Goal: Task Accomplishment & Management: Manage account settings

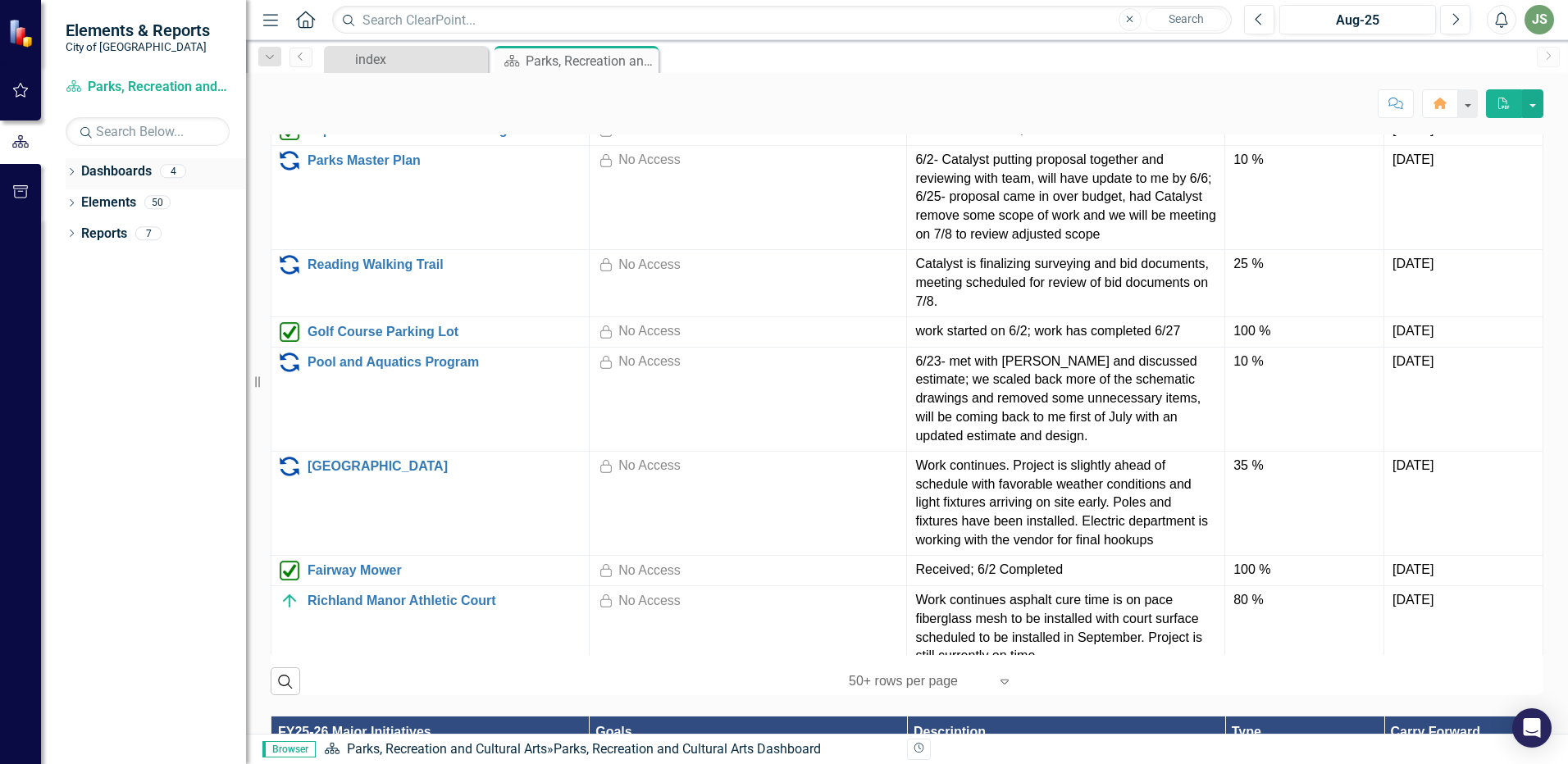
click at [67, 174] on icon "Dropdown" at bounding box center [72, 173] width 11 height 9
click at [69, 168] on icon "Dropdown" at bounding box center [70, 171] width 9 height 11
click at [354, 272] on link "Reading Walking Trail" at bounding box center [444, 265] width 273 height 15
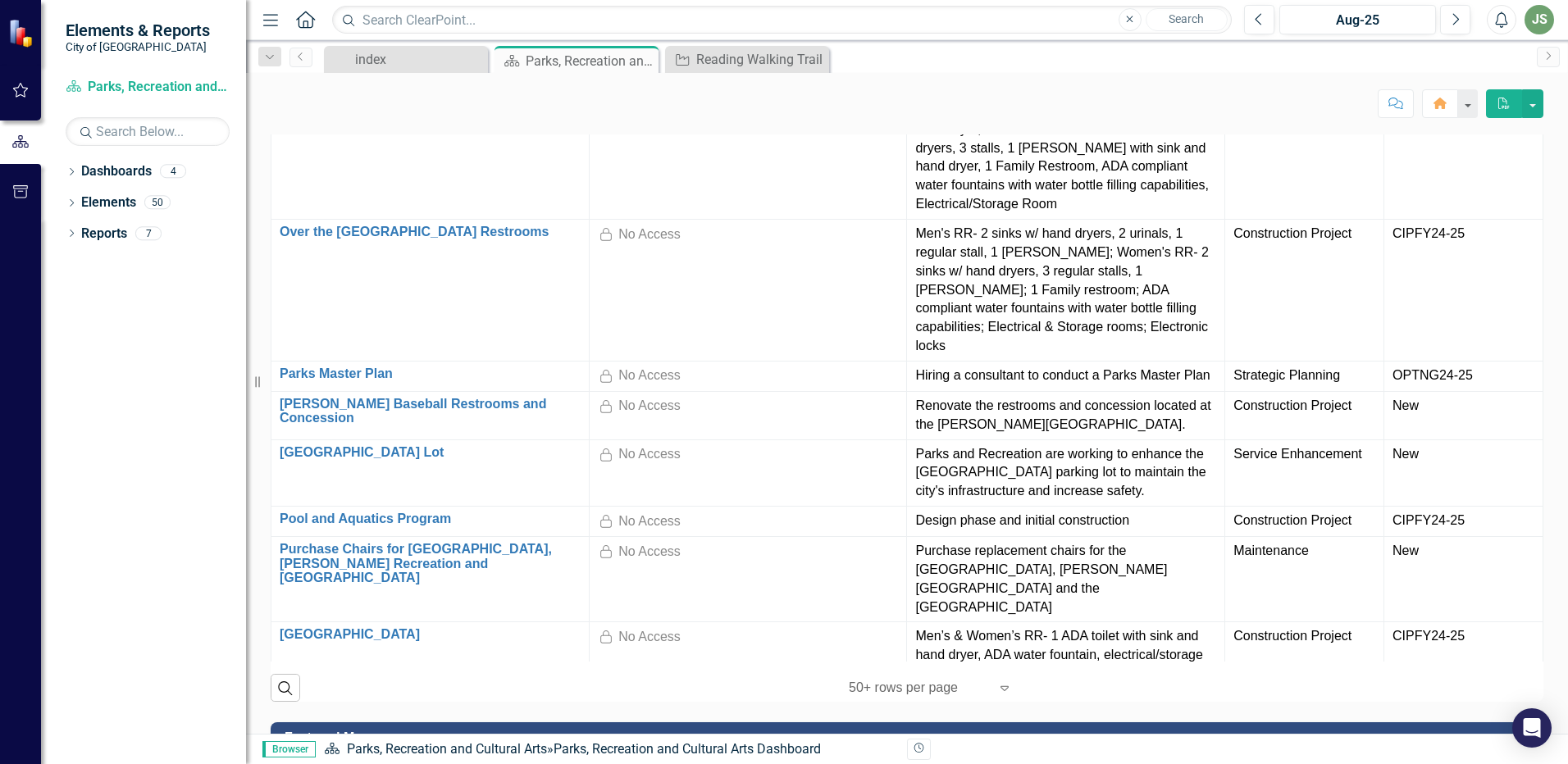
scroll to position [1558, 0]
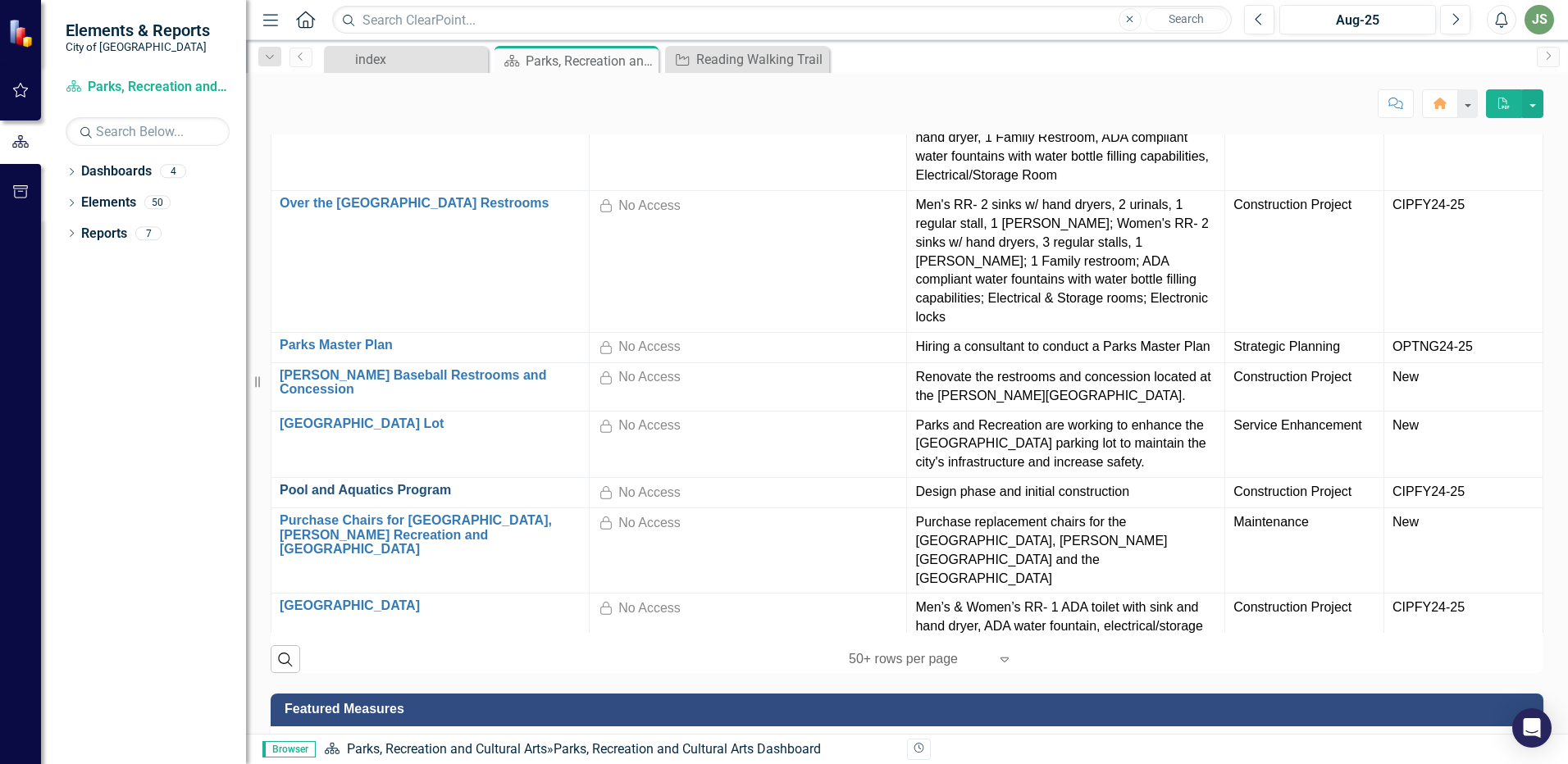
click at [395, 497] on link "Pool and Aquatics Program" at bounding box center [430, 491] width 301 height 15
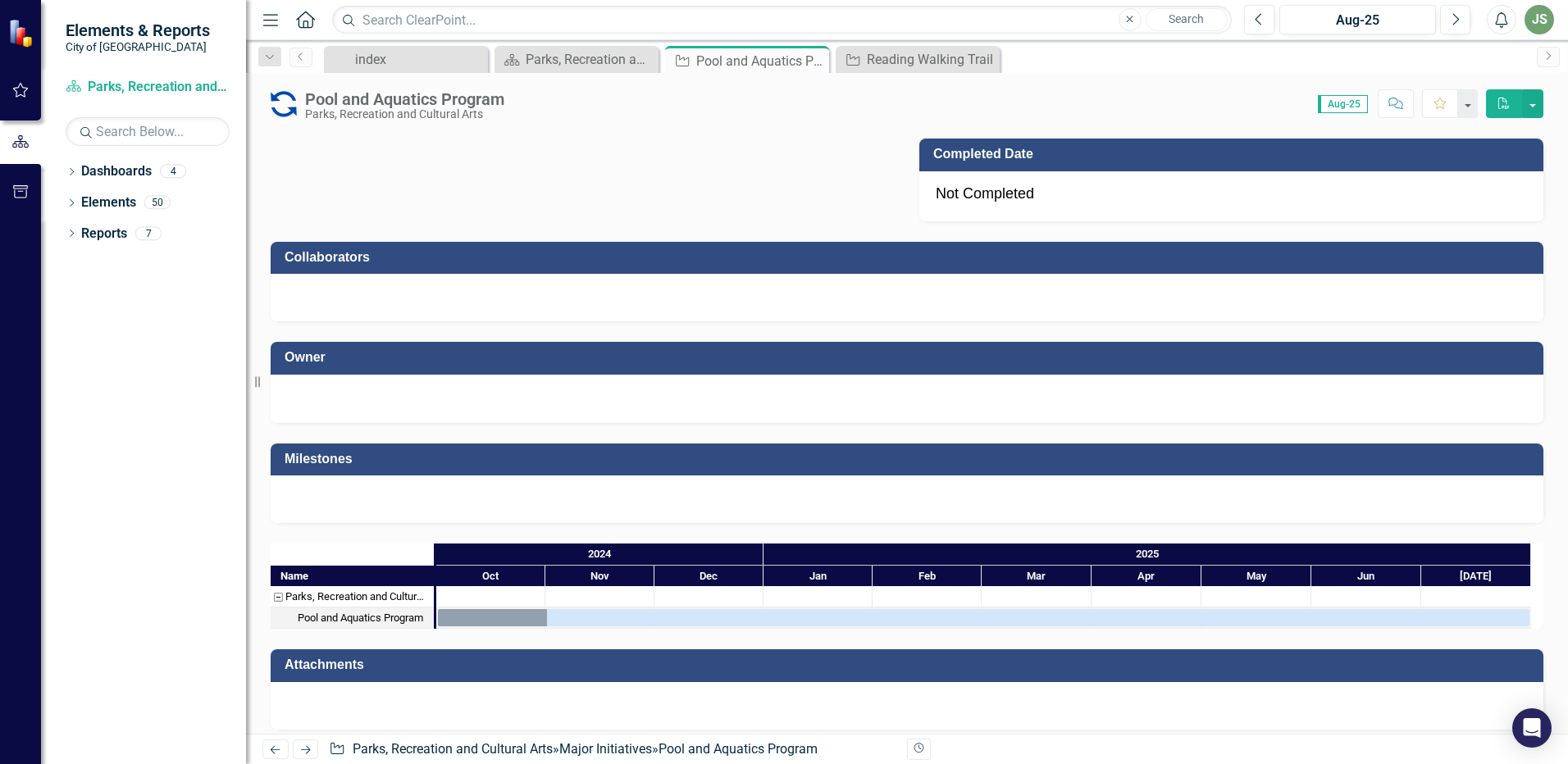
scroll to position [1176, 0]
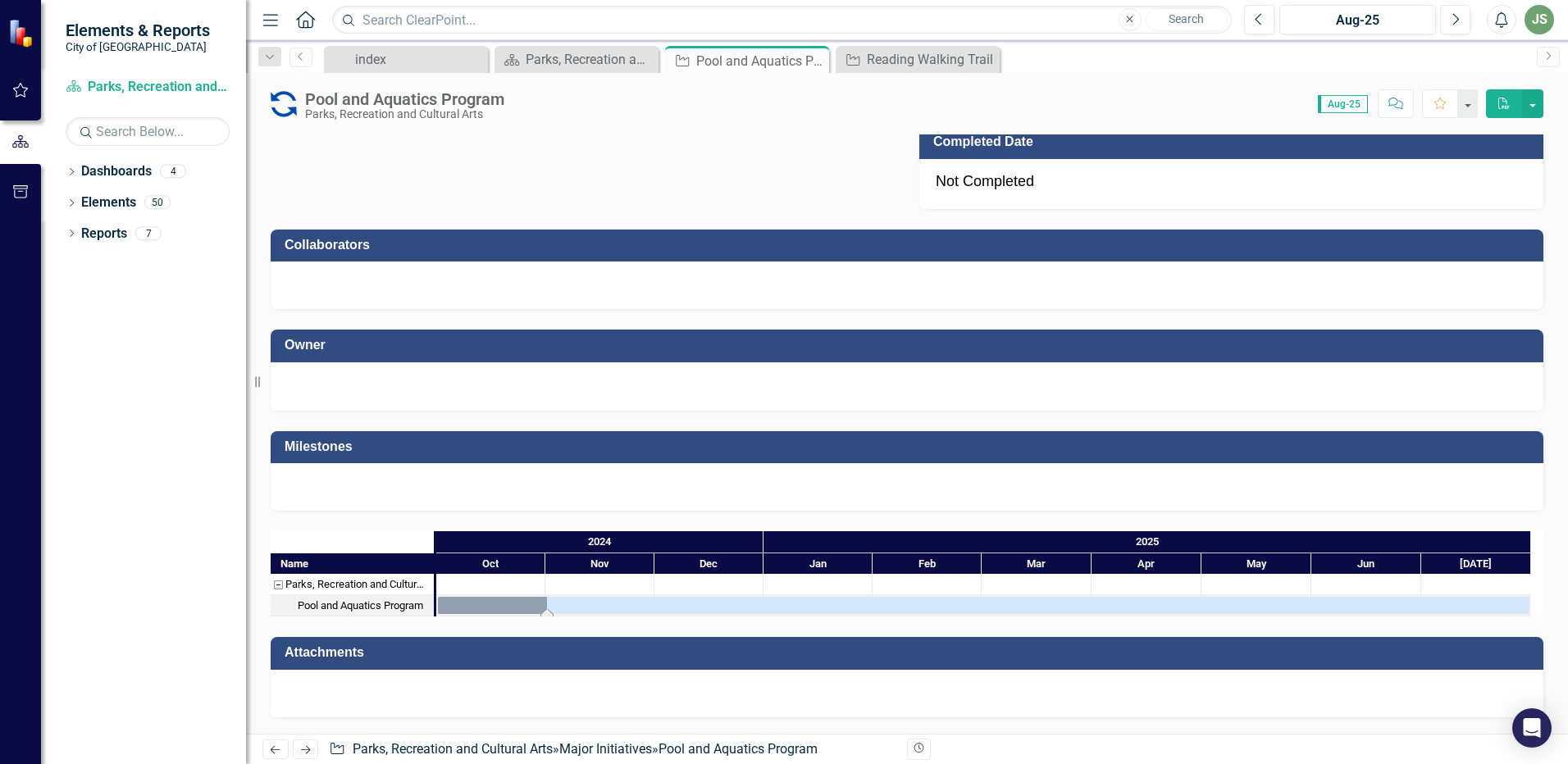
click at [509, 606] on div "Task: Start date: 2024-10-01 End date: 2025-07-31" at bounding box center [983, 606] width 1091 height 17
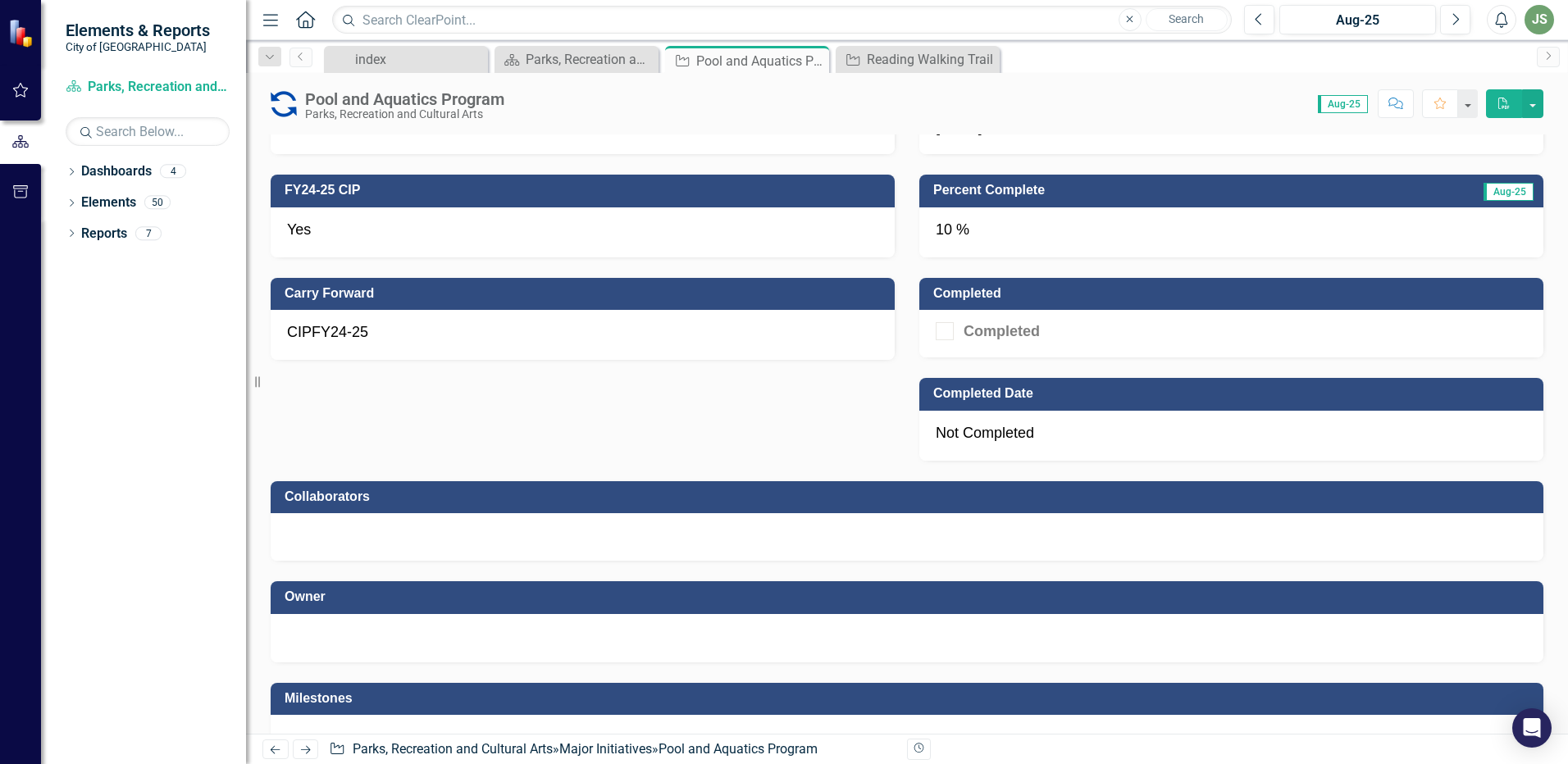
scroll to position [684, 0]
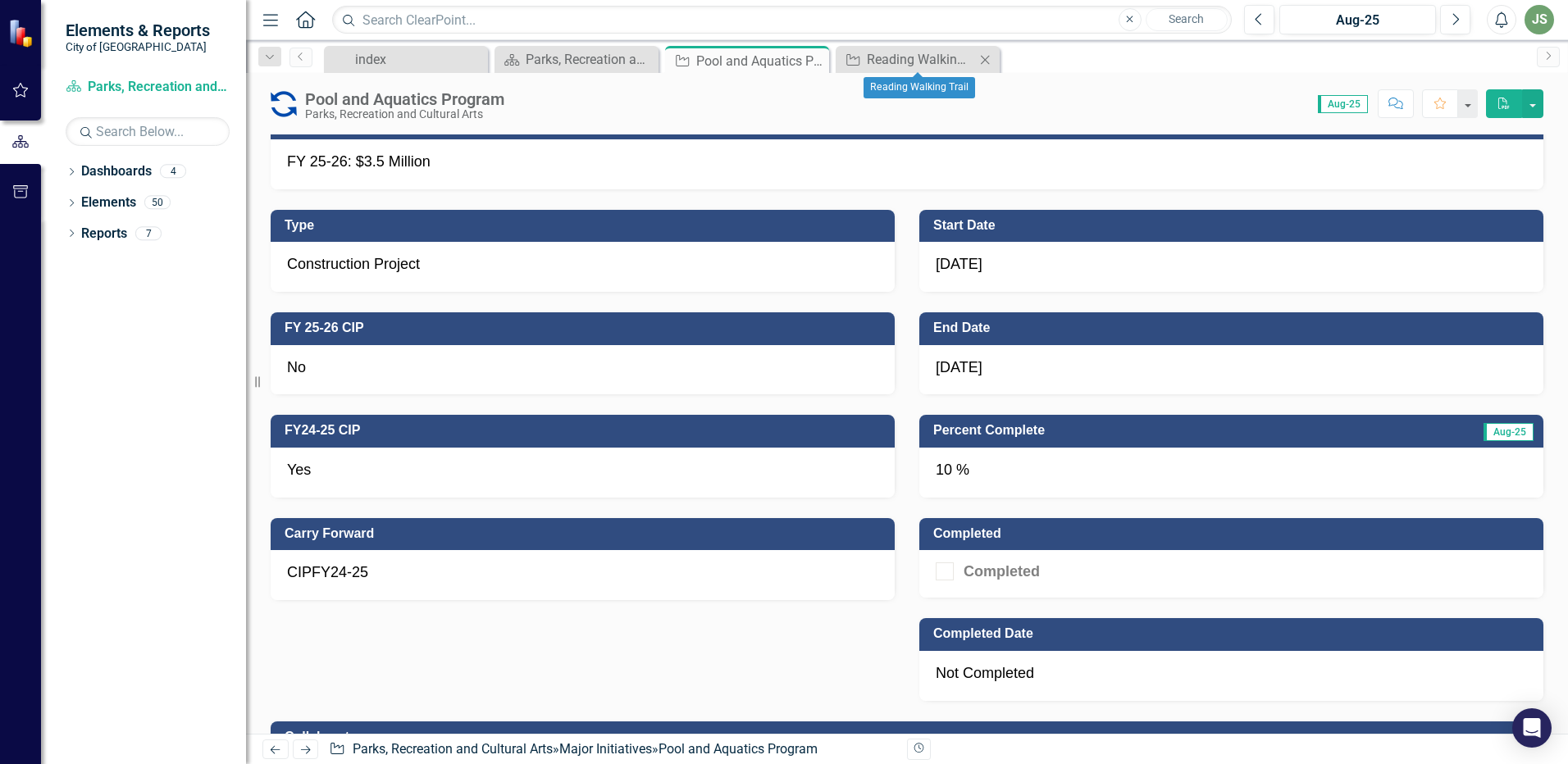
click at [987, 57] on icon at bounding box center [985, 59] width 9 height 9
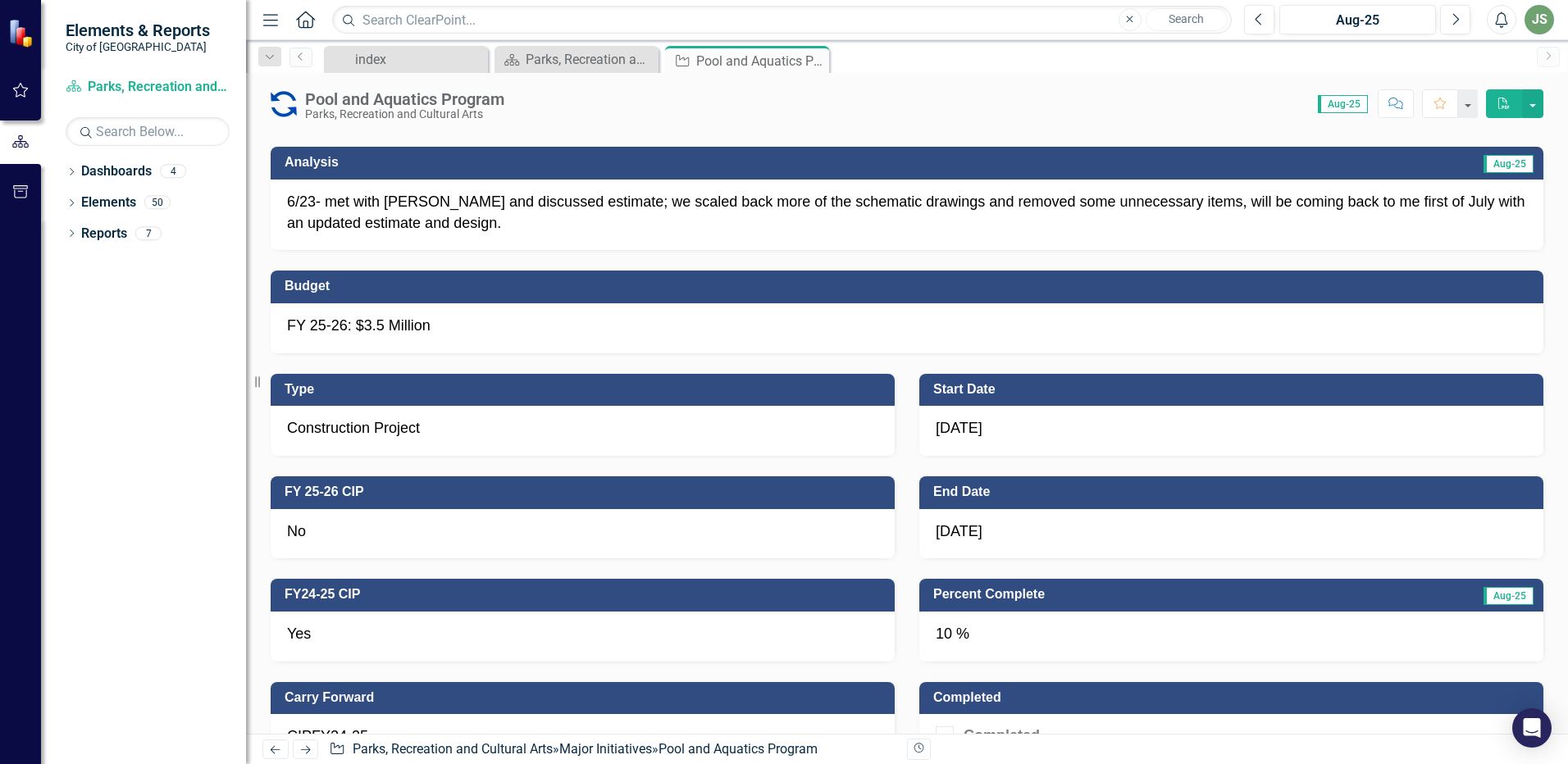
scroll to position [0, 0]
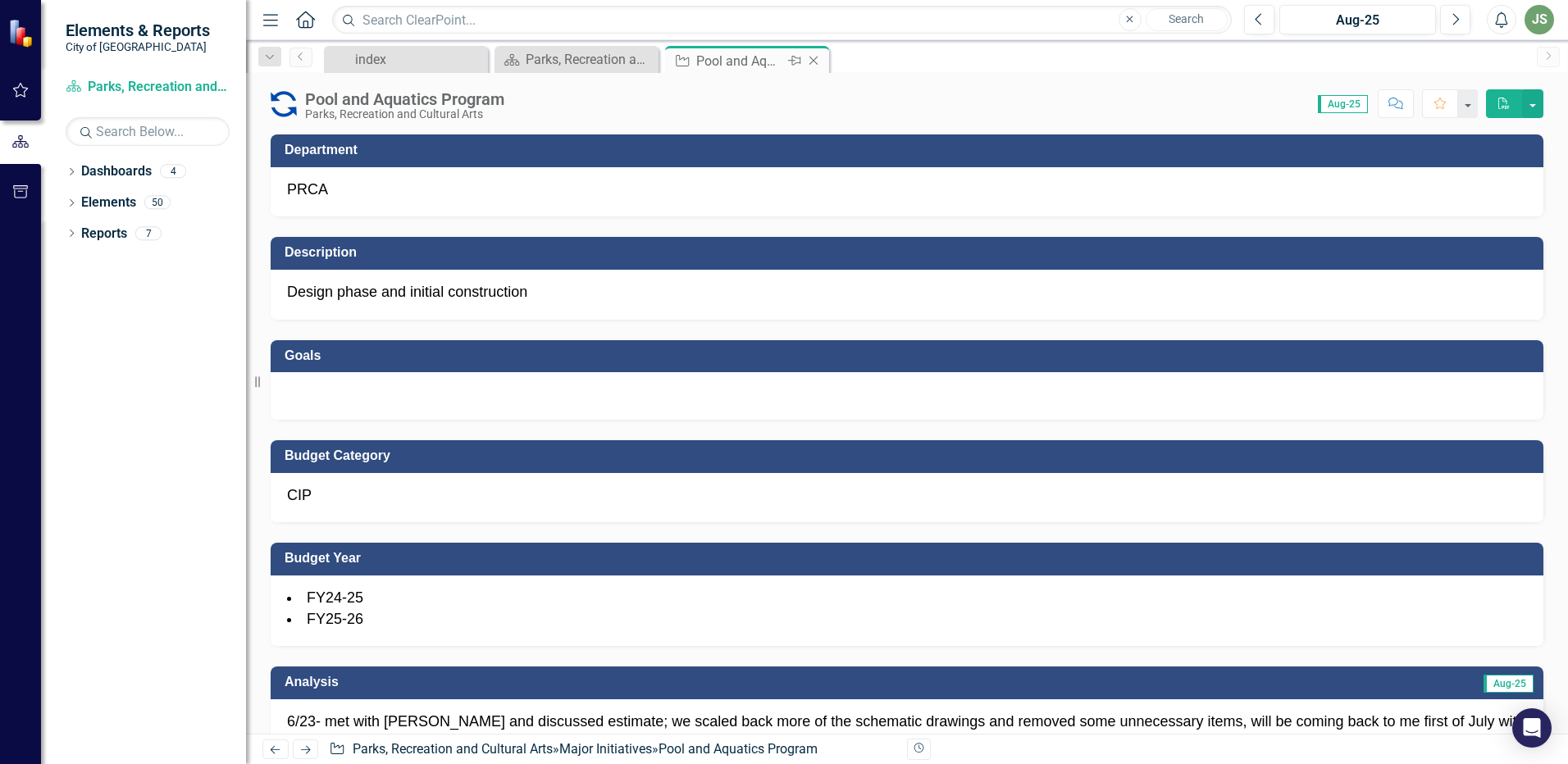
click at [814, 64] on icon "Close" at bounding box center [813, 60] width 16 height 13
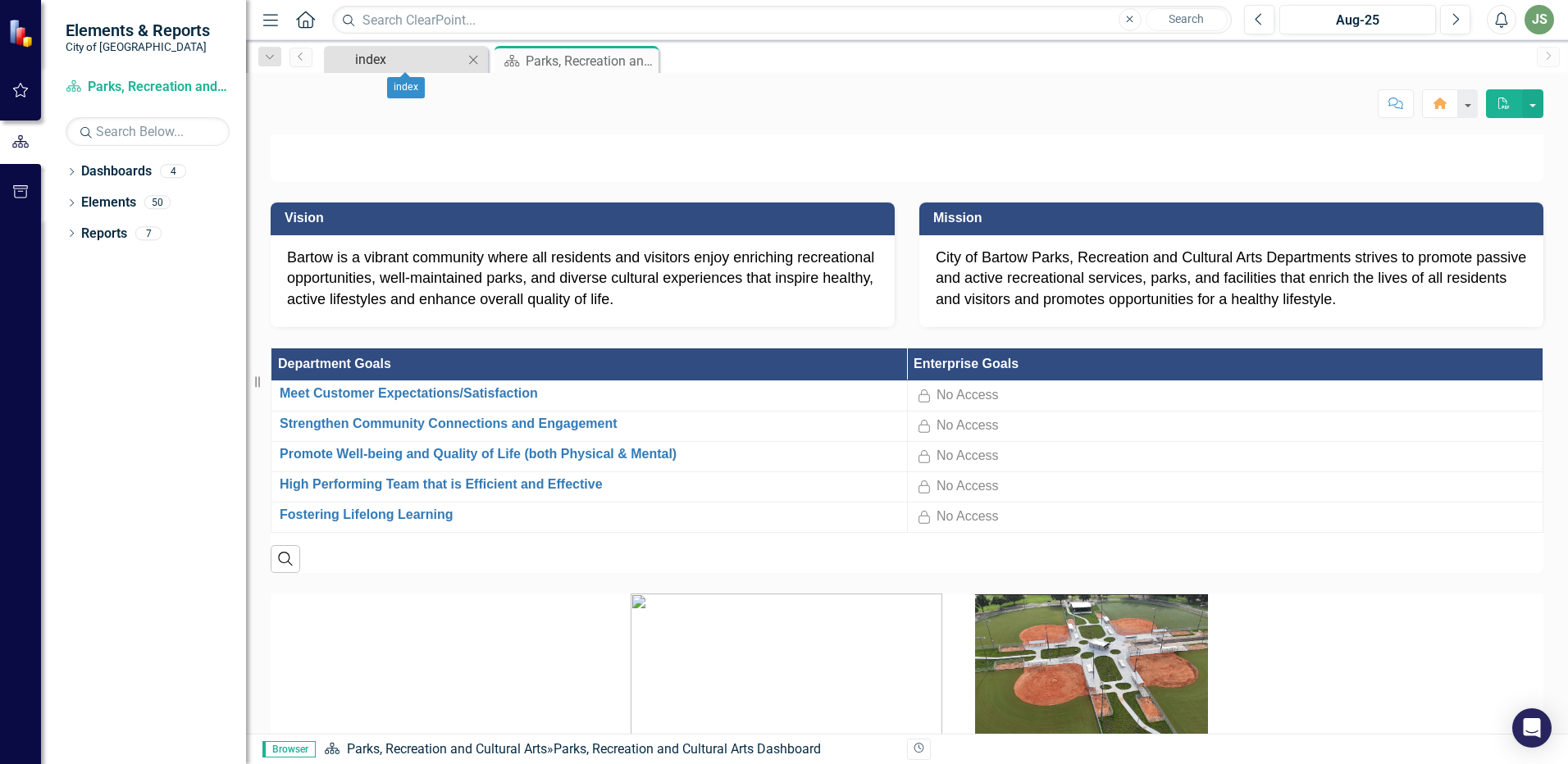
click at [388, 58] on div "index" at bounding box center [409, 59] width 108 height 21
click at [382, 56] on div "index" at bounding box center [409, 59] width 108 height 21
click at [1533, 21] on div "JS" at bounding box center [1538, 19] width 29 height 29
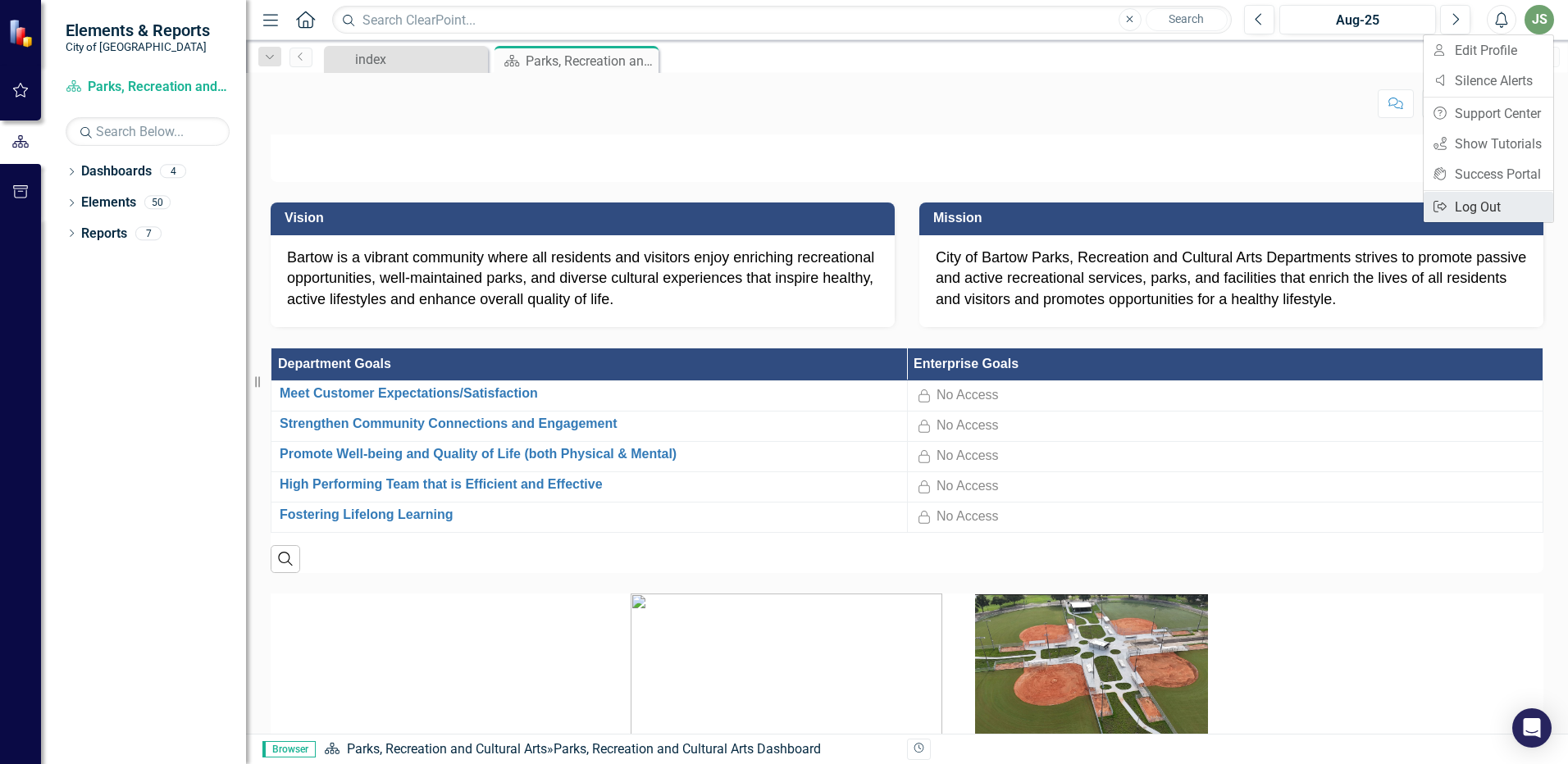
click at [1474, 207] on link "Logout Log Out" at bounding box center [1488, 207] width 130 height 30
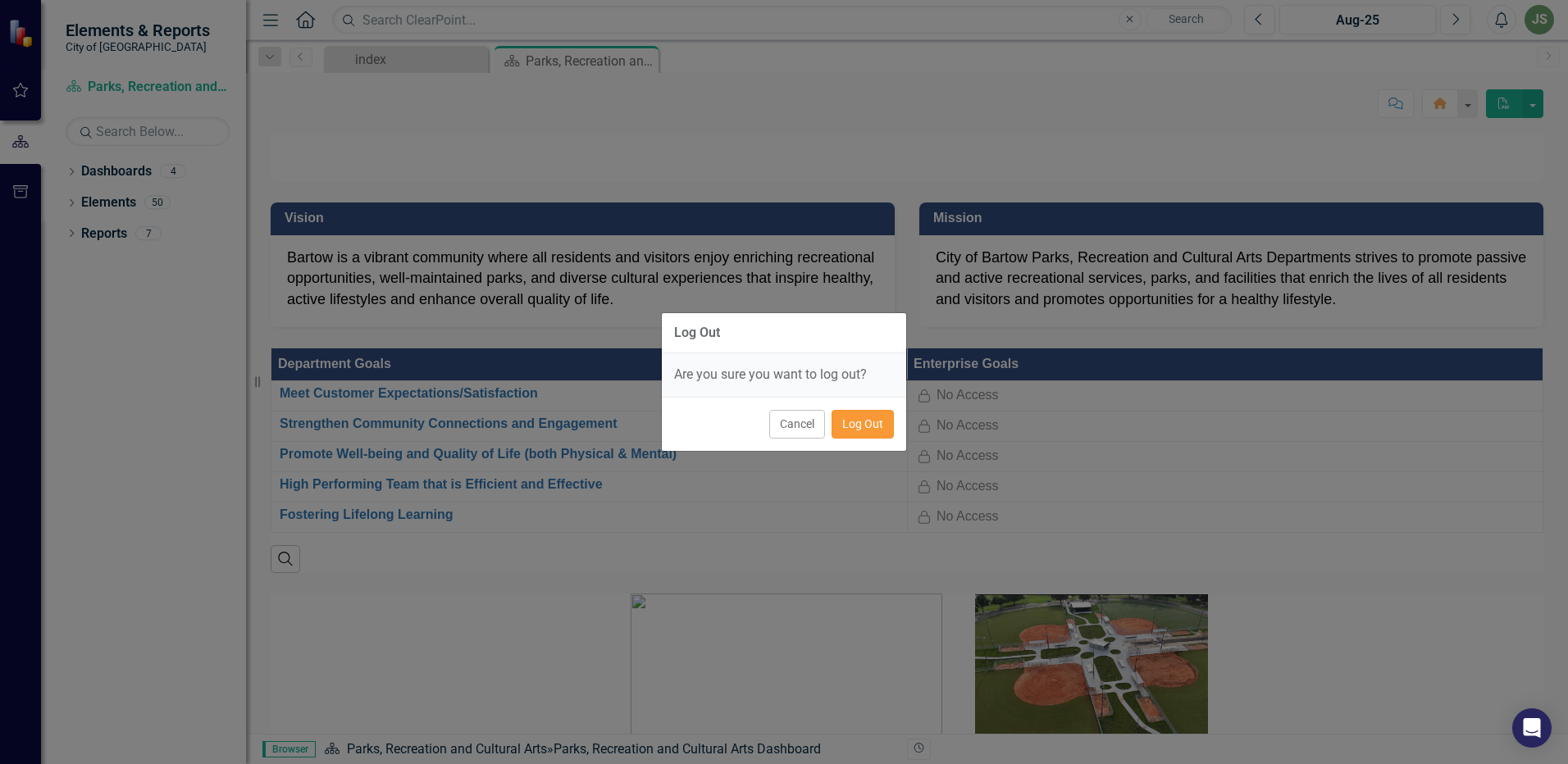
drag, startPoint x: 865, startPoint y: 423, endPoint x: 1546, endPoint y: 30, distance: 786.3
click at [865, 424] on button "Log Out" at bounding box center [863, 424] width 62 height 28
